Goal: Navigation & Orientation: Find specific page/section

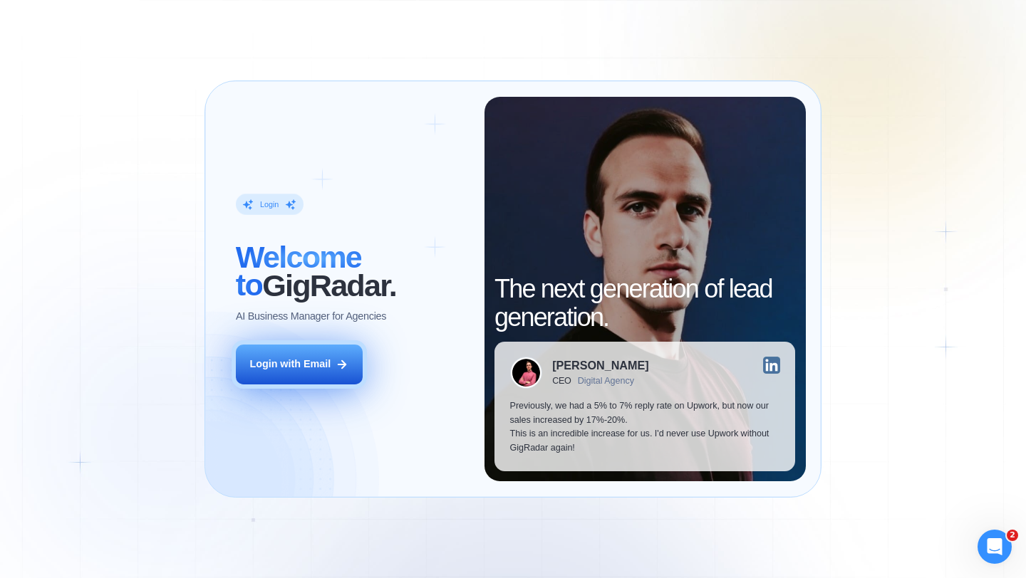
click at [292, 369] on div "Login with Email" at bounding box center [289, 365] width 81 height 14
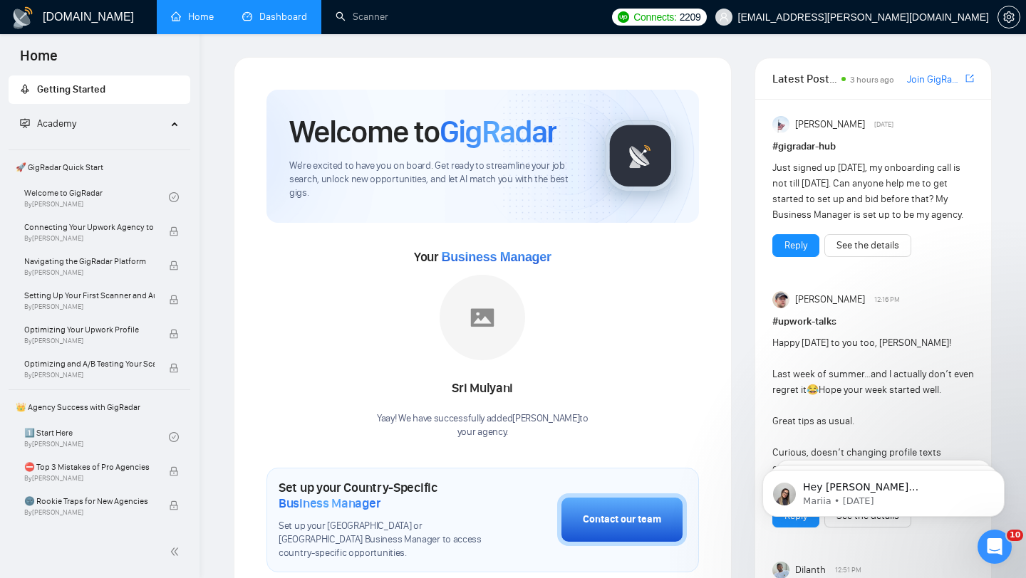
click at [298, 14] on link "Dashboard" at bounding box center [274, 17] width 65 height 12
